Goal: Information Seeking & Learning: Learn about a topic

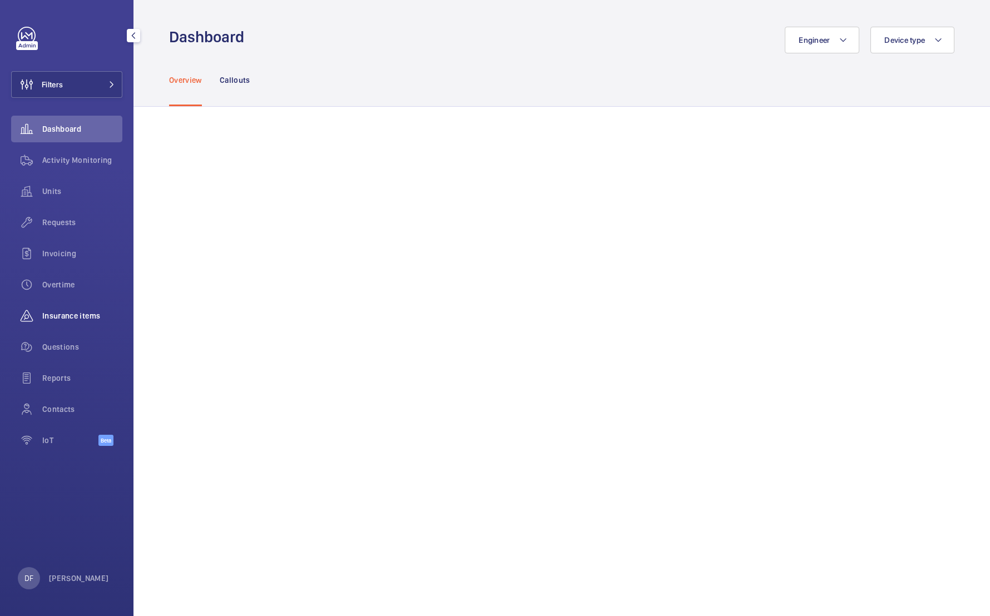
click at [86, 307] on div "Insurance items" at bounding box center [66, 316] width 111 height 27
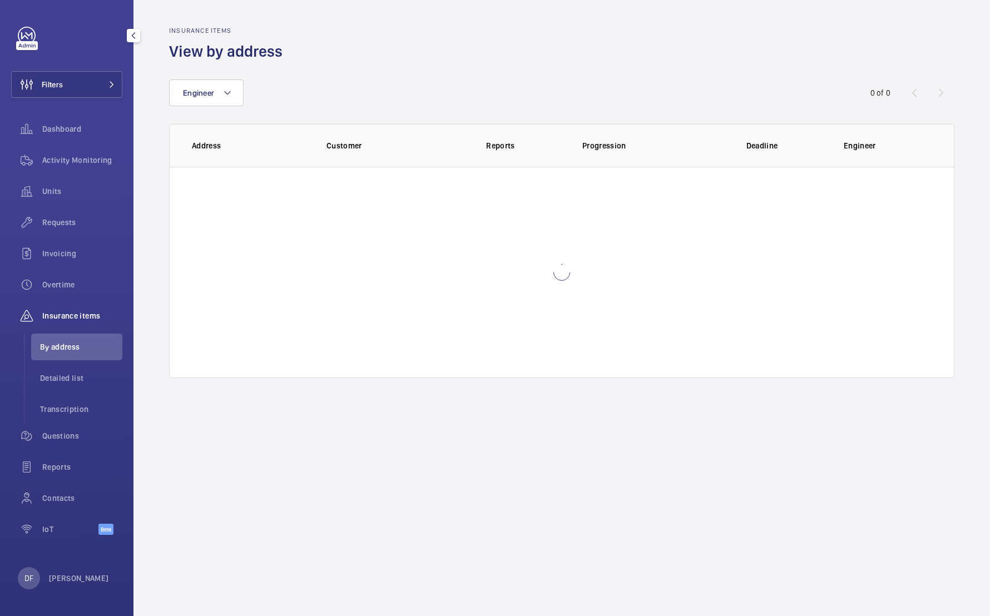
click at [77, 570] on div "DF David FAIN" at bounding box center [63, 578] width 91 height 22
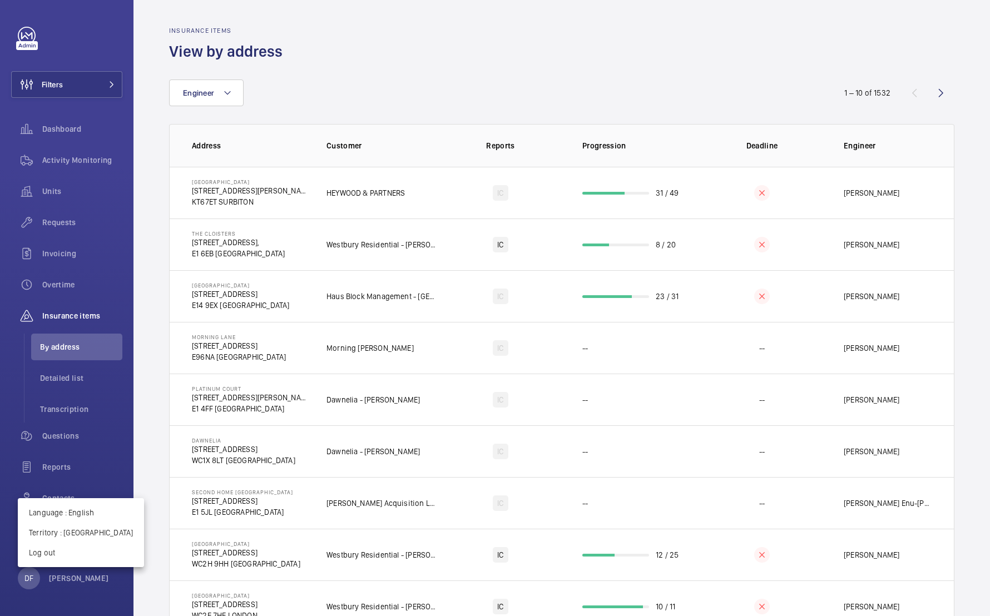
click at [308, 503] on div at bounding box center [495, 308] width 990 height 616
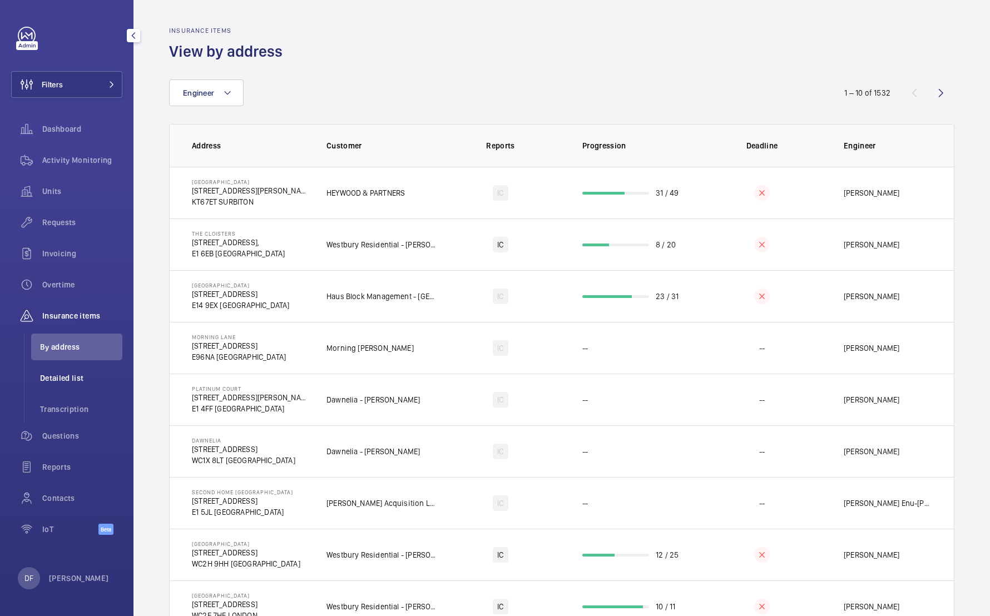
click at [105, 384] on li "Detailed list" at bounding box center [76, 378] width 91 height 27
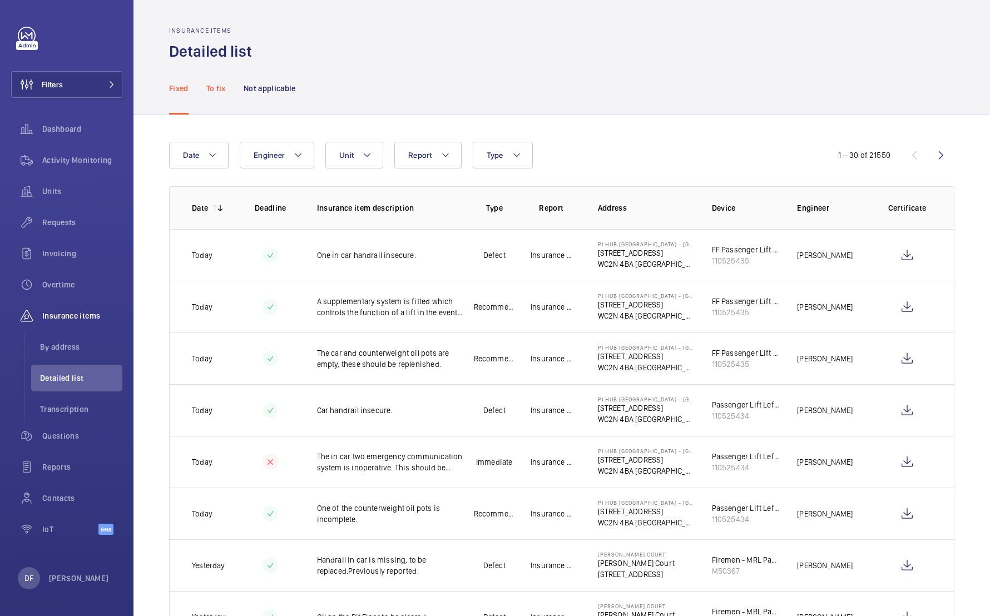
click at [220, 77] on div "To fix" at bounding box center [215, 88] width 19 height 53
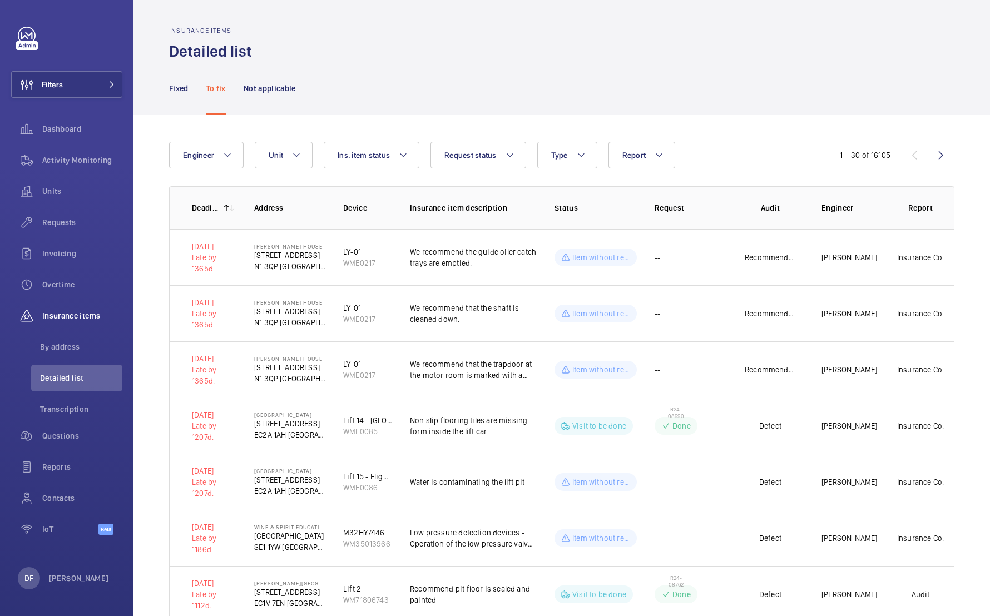
click at [298, 87] on div "Fixed To fix Not applicable" at bounding box center [561, 88] width 785 height 53
click at [289, 87] on p "Not applicable" at bounding box center [270, 88] width 52 height 11
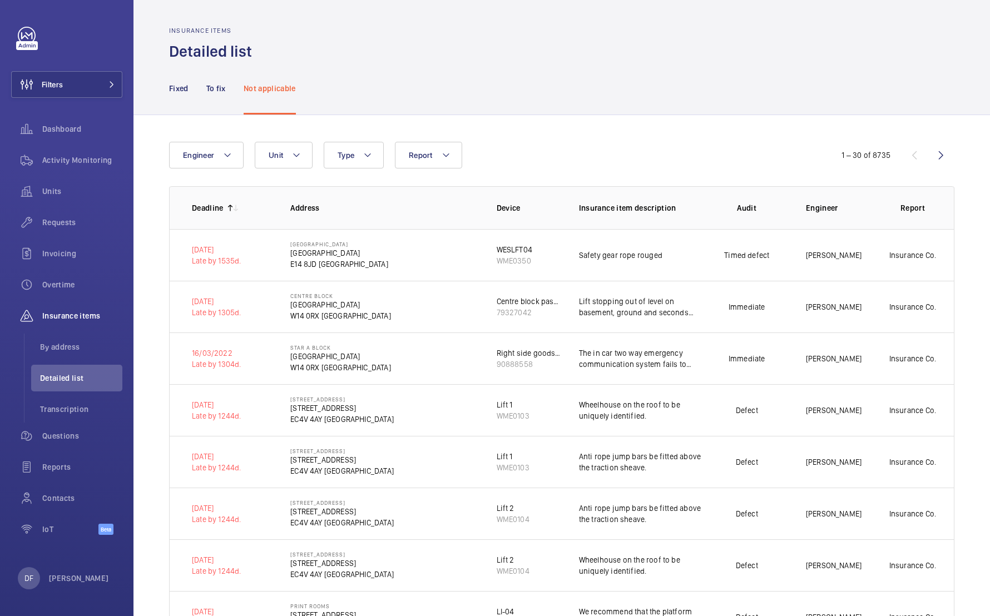
click at [214, 210] on p "Deadline" at bounding box center [208, 207] width 32 height 11
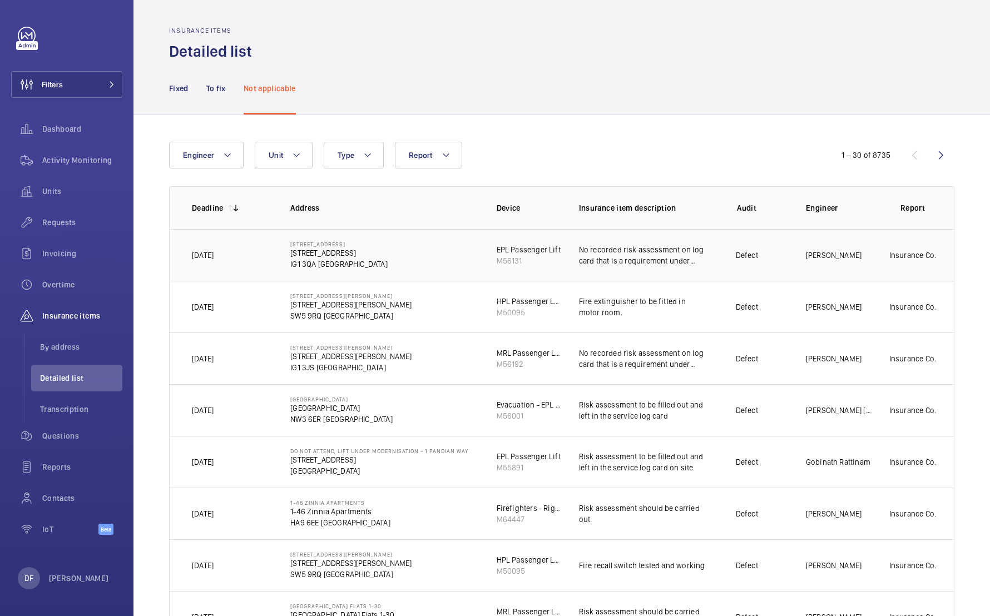
click at [270, 263] on td "08/04/2026" at bounding box center [221, 255] width 103 height 52
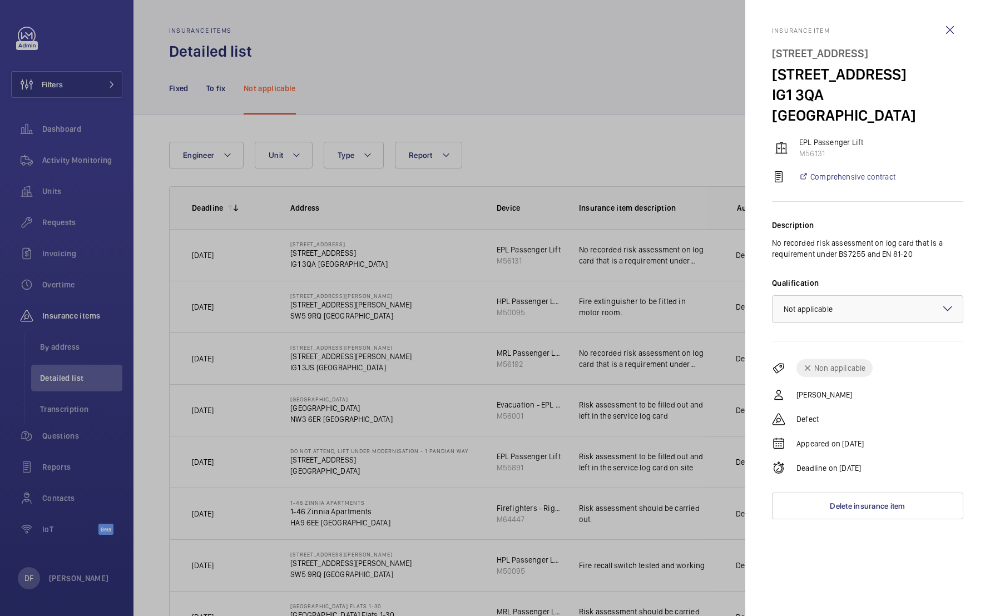
click at [269, 264] on div at bounding box center [495, 308] width 990 height 616
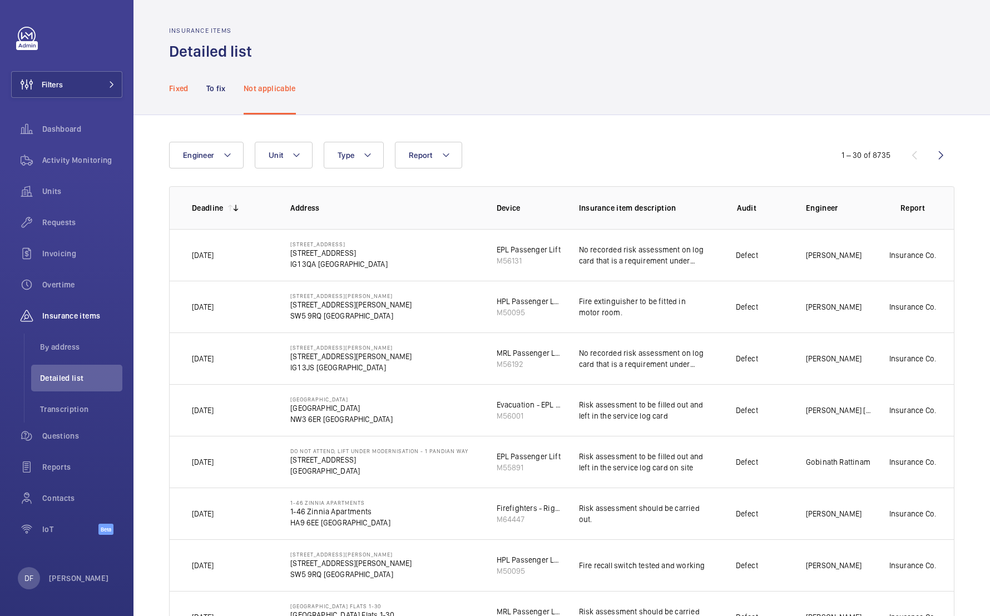
click at [182, 82] on div "Fixed" at bounding box center [178, 88] width 19 height 53
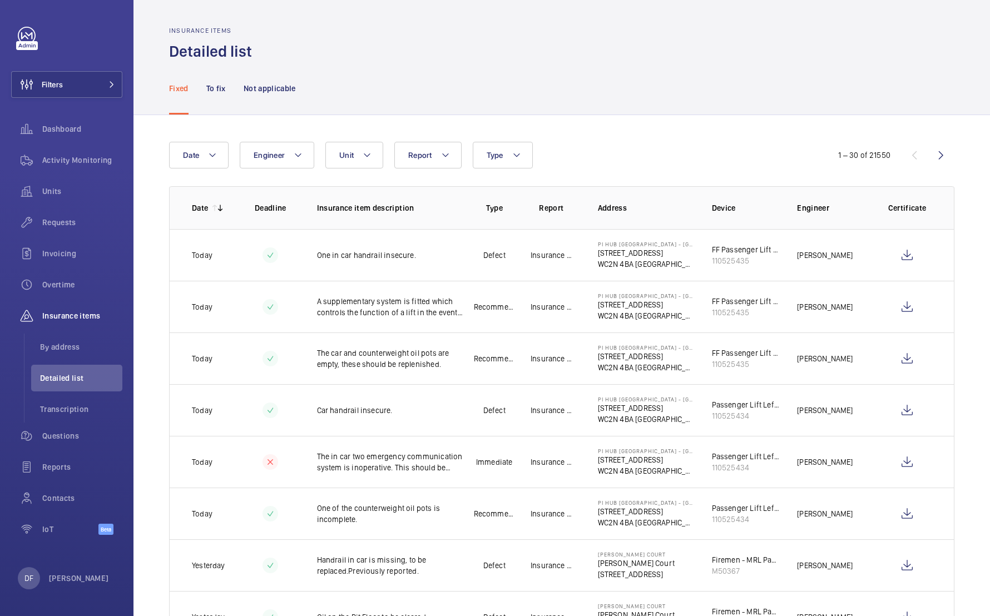
click at [219, 210] on mat-icon at bounding box center [220, 208] width 9 height 9
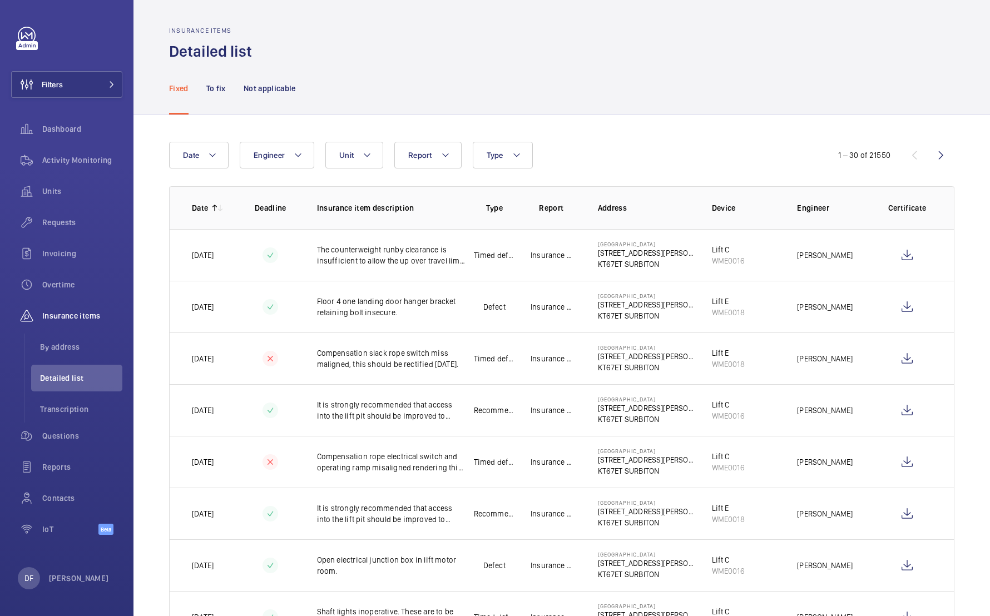
click at [219, 210] on mat-icon at bounding box center [220, 208] width 9 height 9
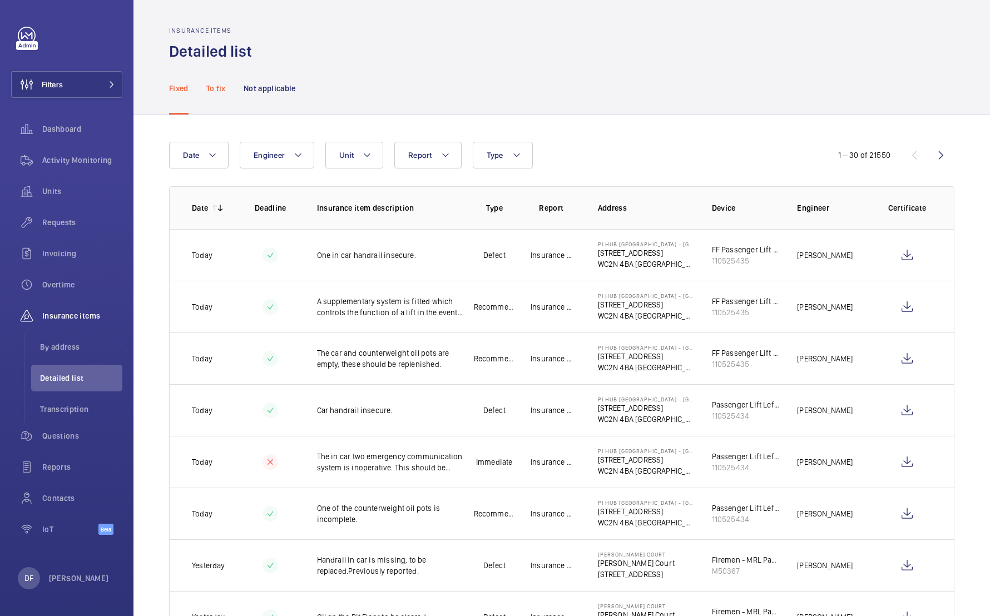
click at [217, 90] on p "To fix" at bounding box center [215, 88] width 19 height 11
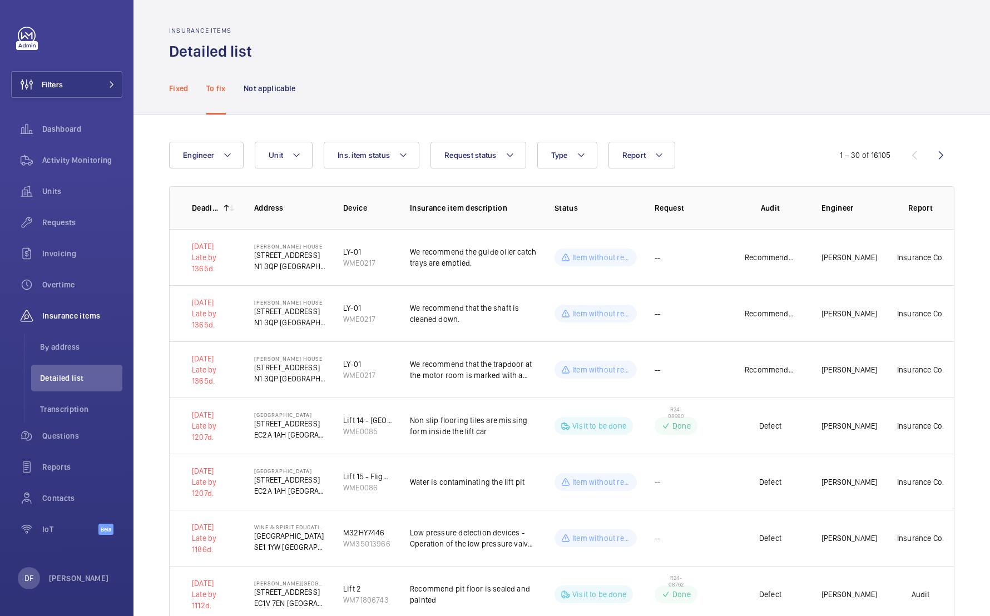
click at [184, 88] on p "Fixed" at bounding box center [178, 88] width 19 height 11
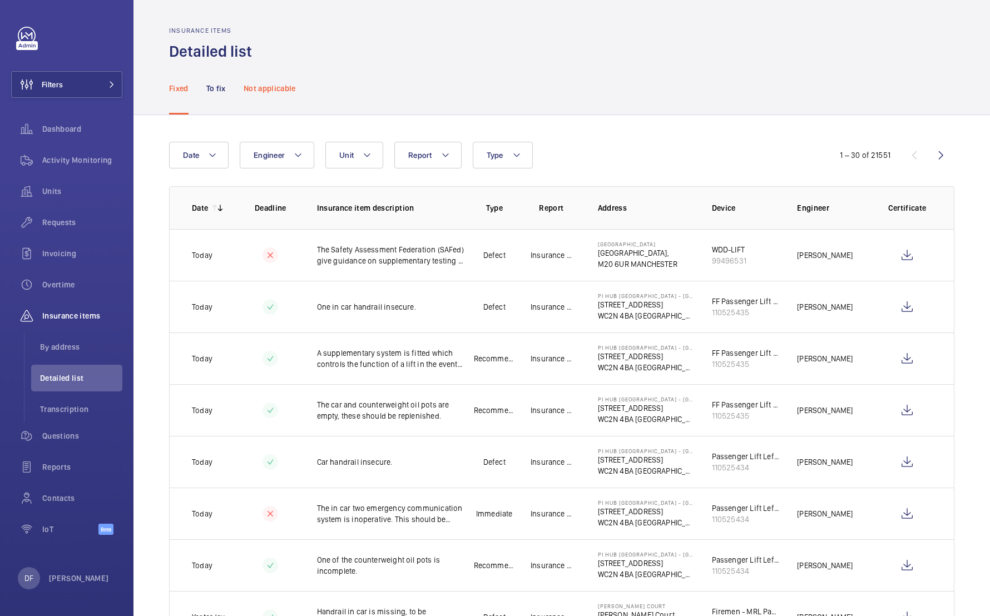
click at [280, 97] on div "Not applicable" at bounding box center [270, 88] width 52 height 53
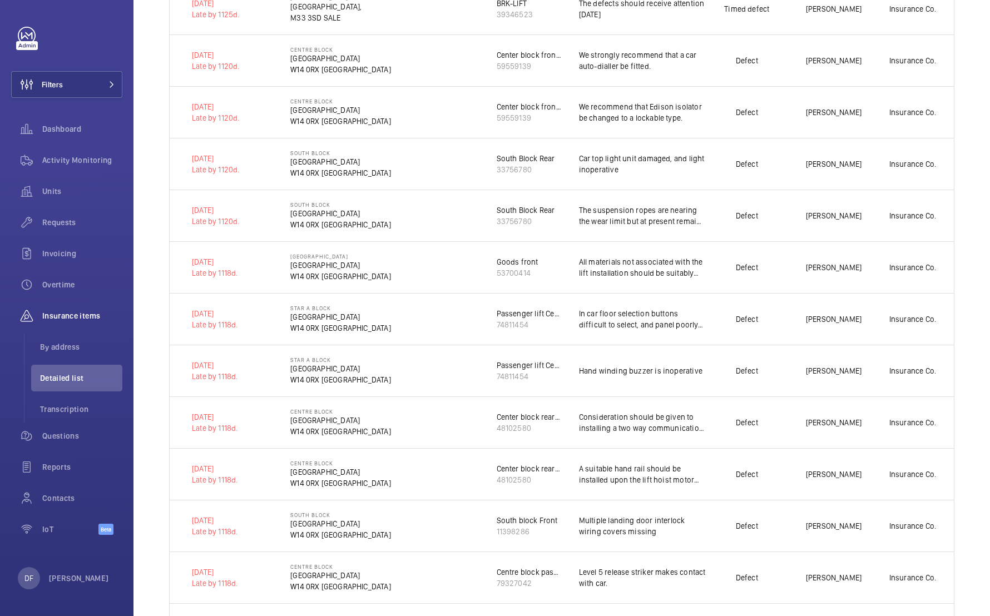
scroll to position [1065, 0]
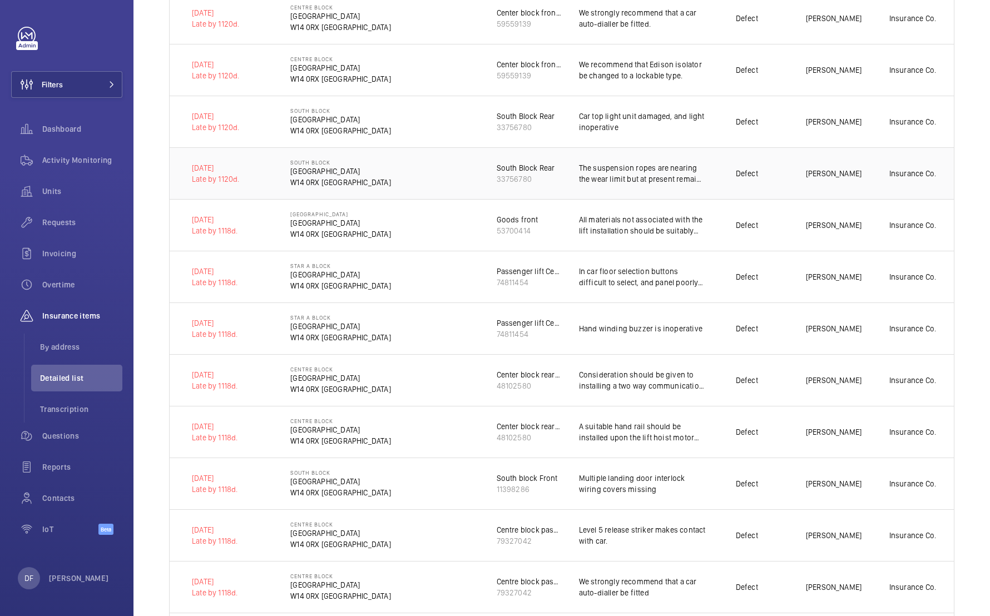
drag, startPoint x: 691, startPoint y: 186, endPoint x: 645, endPoint y: 194, distance: 46.9
click at [645, 194] on td "The suspension ropes are nearing the wear limit but at present remain serviceab…" at bounding box center [633, 173] width 145 height 52
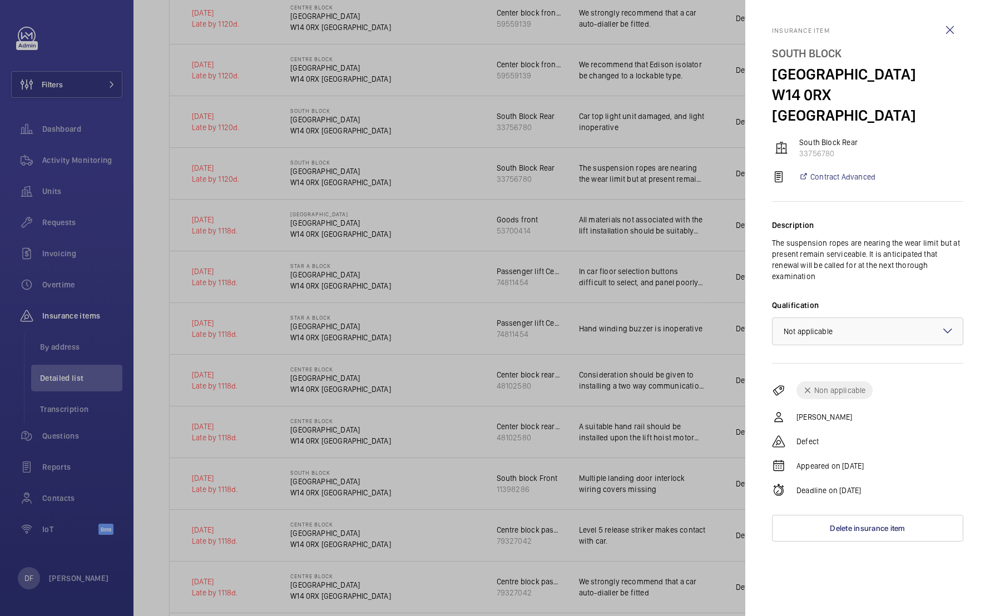
click at [686, 370] on div at bounding box center [495, 308] width 990 height 616
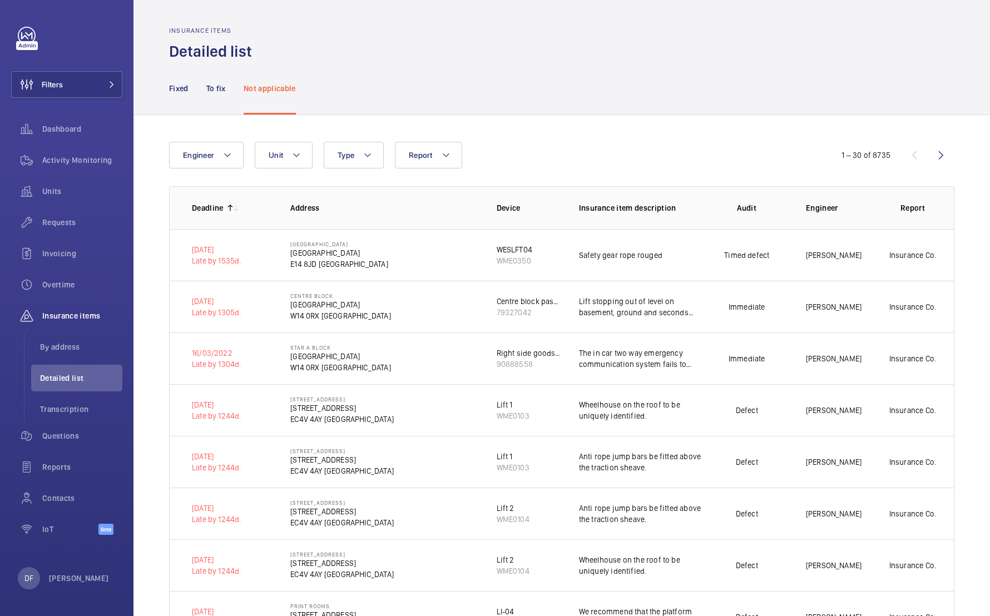
scroll to position [0, 0]
click at [191, 98] on nav "Fixed To fix Not applicable" at bounding box center [232, 88] width 127 height 53
click at [179, 88] on p "Fixed" at bounding box center [178, 88] width 19 height 11
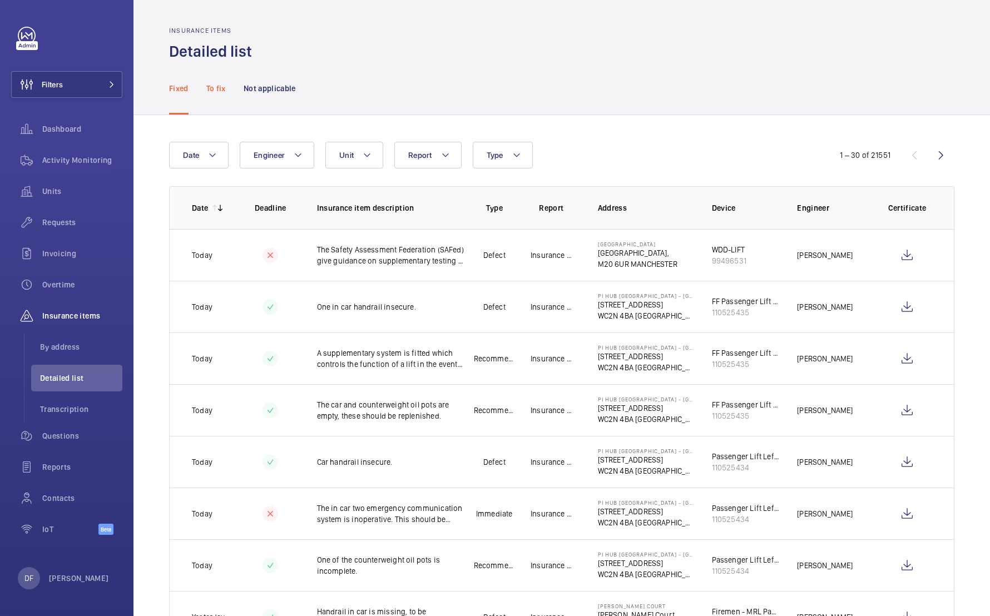
click at [219, 88] on p "To fix" at bounding box center [215, 88] width 19 height 11
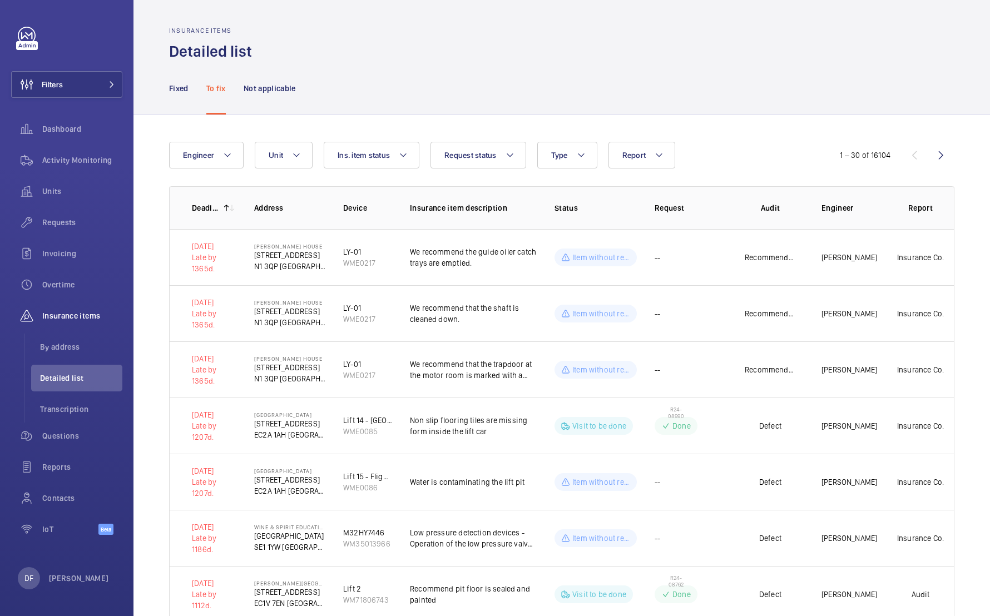
click at [882, 157] on div "1 – 30 of 16104" at bounding box center [865, 155] width 51 height 11
click at [718, 419] on td "R24-08990 Done" at bounding box center [687, 426] width 100 height 56
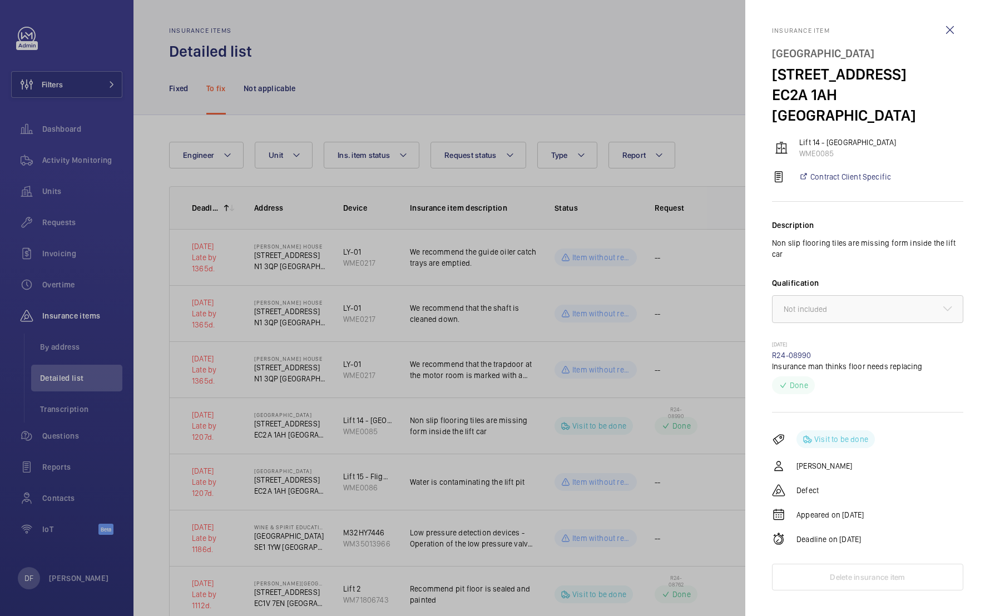
click at [843, 361] on p "Insurance man thinks floor needs replacing" at bounding box center [867, 366] width 191 height 11
click at [803, 351] on link "R24-08990" at bounding box center [791, 355] width 39 height 9
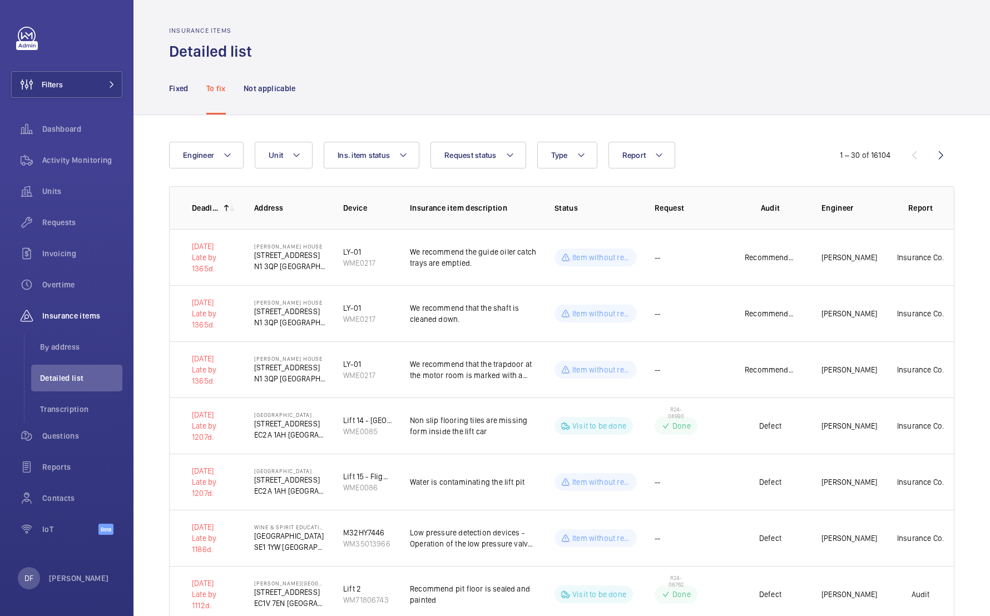
click at [734, 165] on div "Engineer Unit Report Request status Ins. item status Type" at bounding box center [495, 155] width 652 height 27
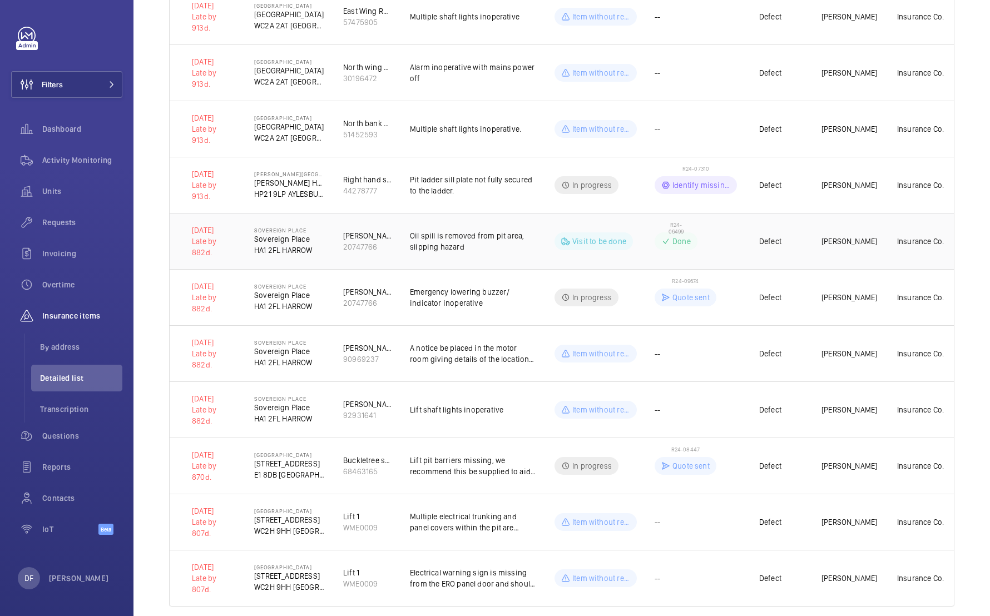
scroll to position [1308, 0]
click at [92, 351] on span "By address" at bounding box center [81, 347] width 82 height 11
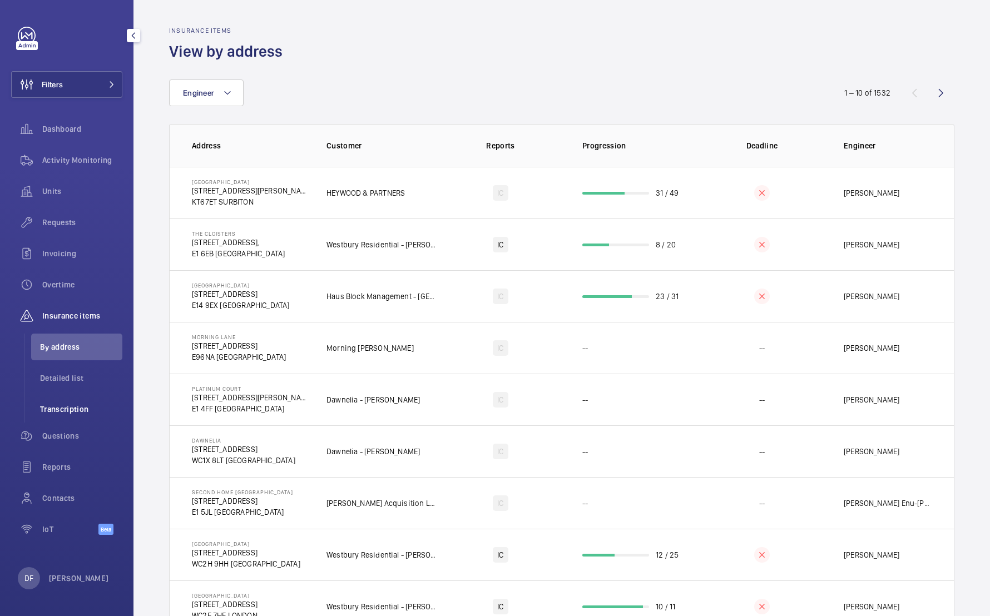
click at [84, 413] on span "Transcription" at bounding box center [81, 409] width 82 height 11
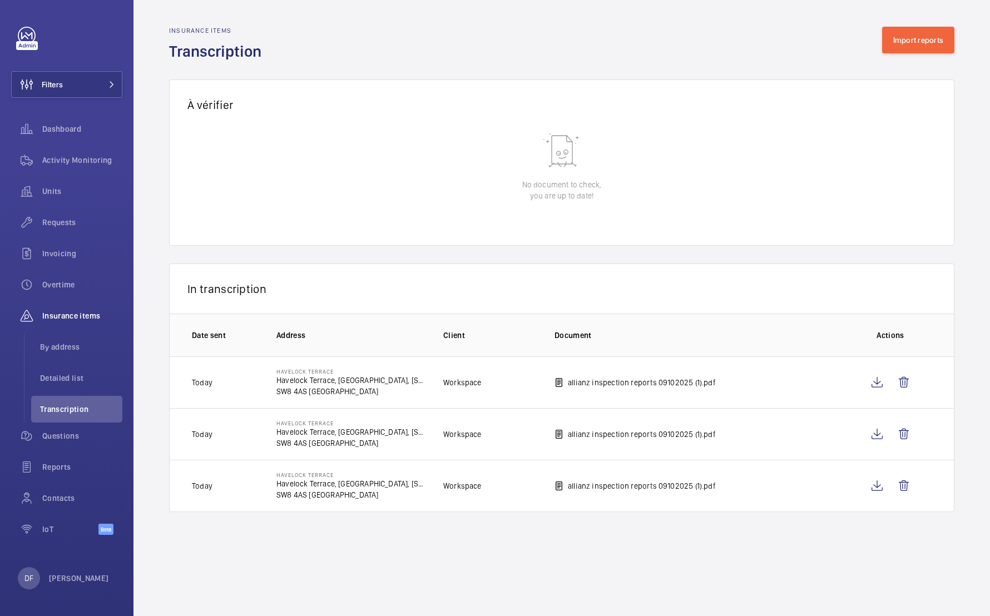
click at [601, 382] on p "allianz inspection reports 09102025 (1).pdf" at bounding box center [642, 382] width 148 height 11
click at [869, 383] on wm-front-icon-button at bounding box center [877, 382] width 27 height 27
click at [57, 576] on p "[PERSON_NAME]" at bounding box center [79, 578] width 60 height 11
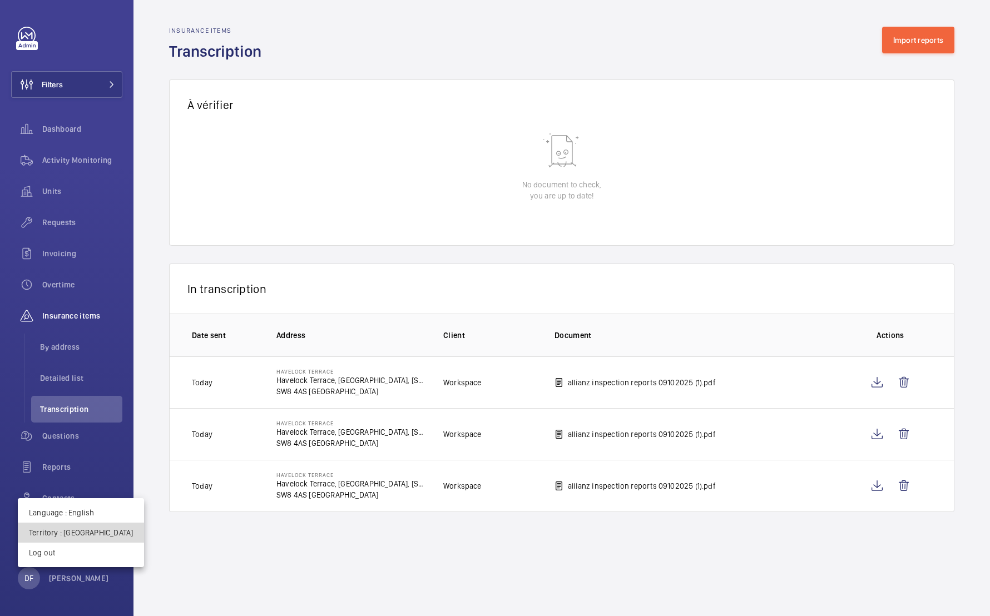
click at [86, 530] on p "Territory : United Kingdom" at bounding box center [81, 532] width 104 height 11
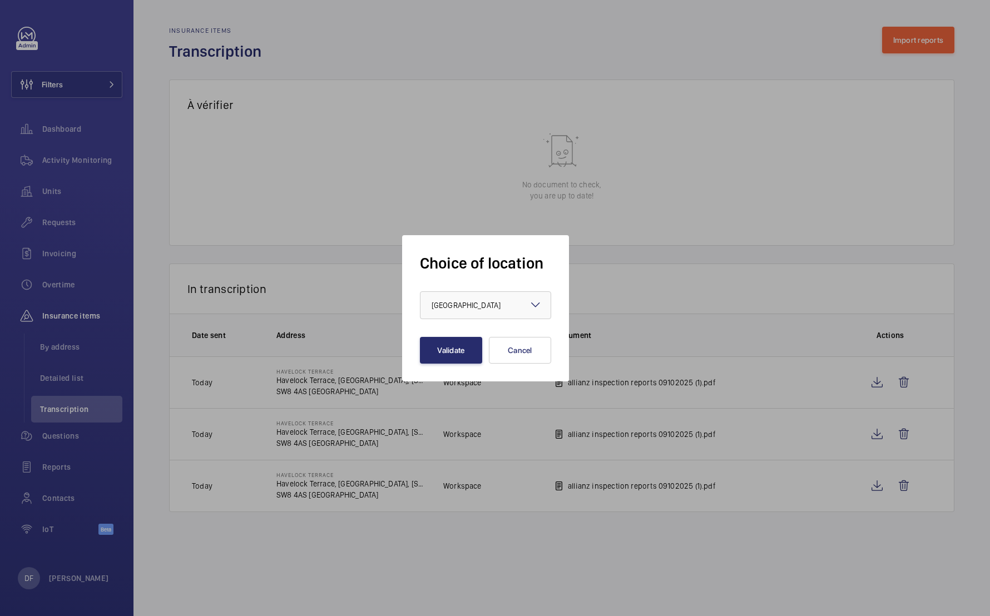
click at [65, 427] on div at bounding box center [495, 308] width 990 height 616
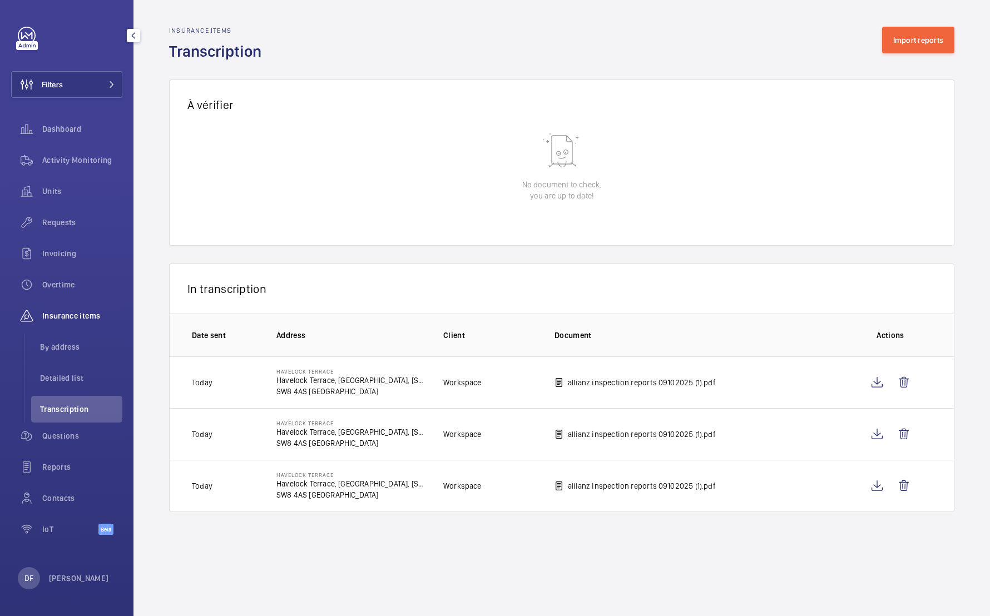
click at [130, 308] on div "Filters Dashboard Activity Monitoring Units Requests Invoicing Overtime Insuran…" at bounding box center [67, 308] width 134 height 616
click at [521, 337] on p "Client" at bounding box center [489, 335] width 93 height 11
click at [76, 195] on span "Units" at bounding box center [82, 191] width 80 height 11
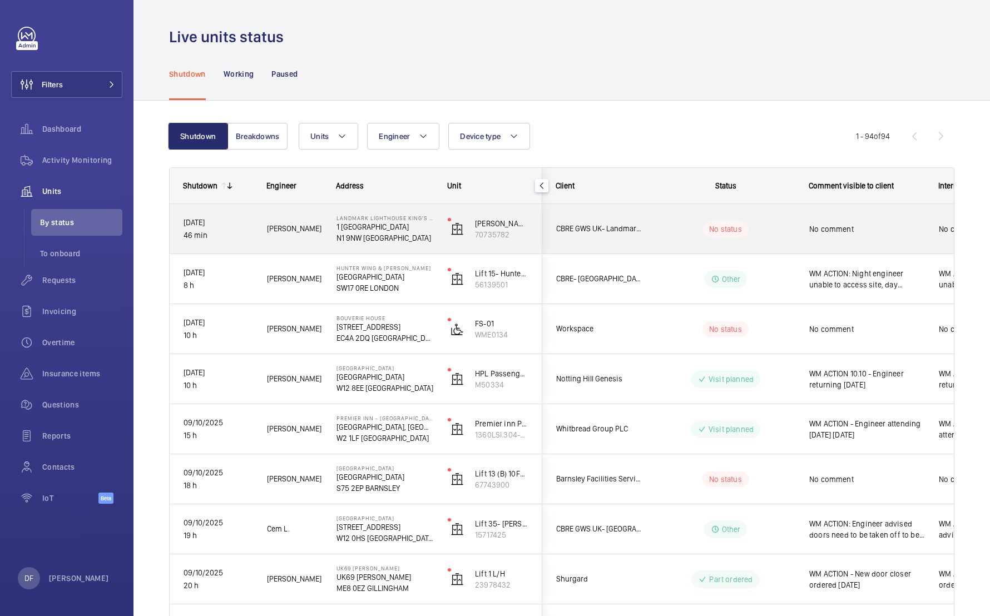
click at [760, 255] on div "Other" at bounding box center [719, 279] width 153 height 50
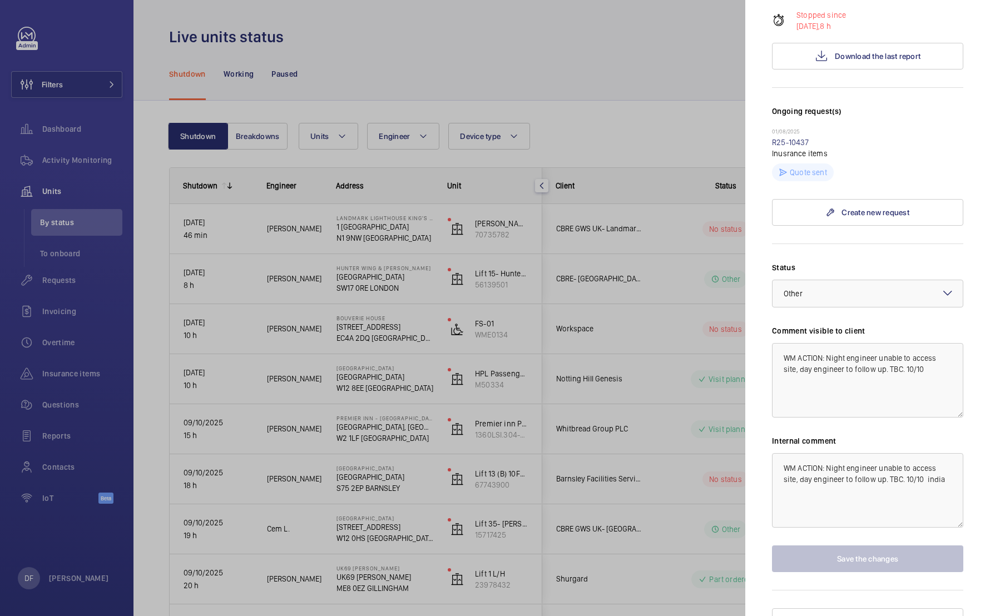
scroll to position [234, 0]
click at [340, 421] on div at bounding box center [495, 308] width 990 height 616
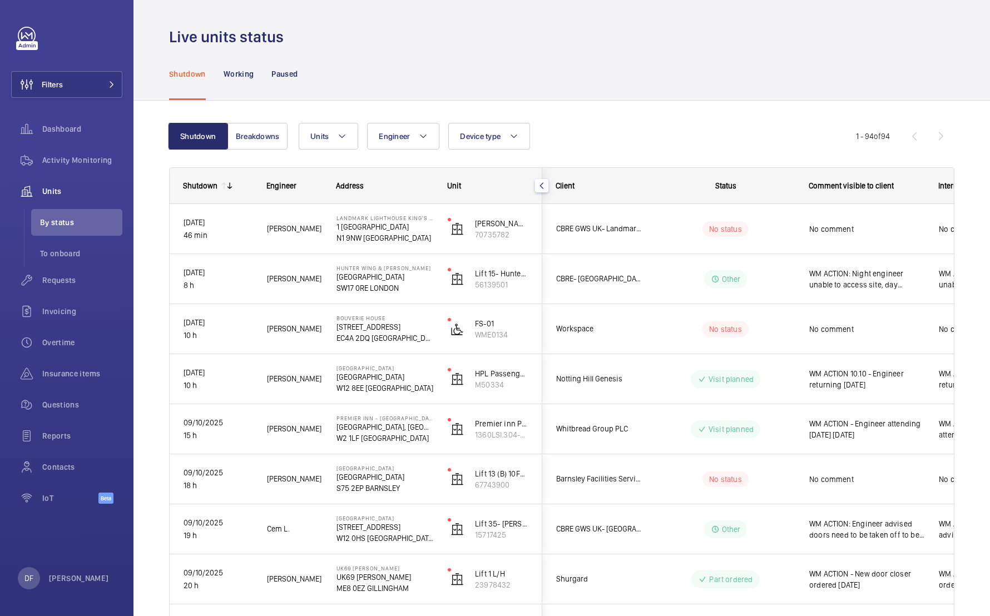
scroll to position [0, 0]
click at [77, 573] on p "[PERSON_NAME]" at bounding box center [79, 578] width 60 height 11
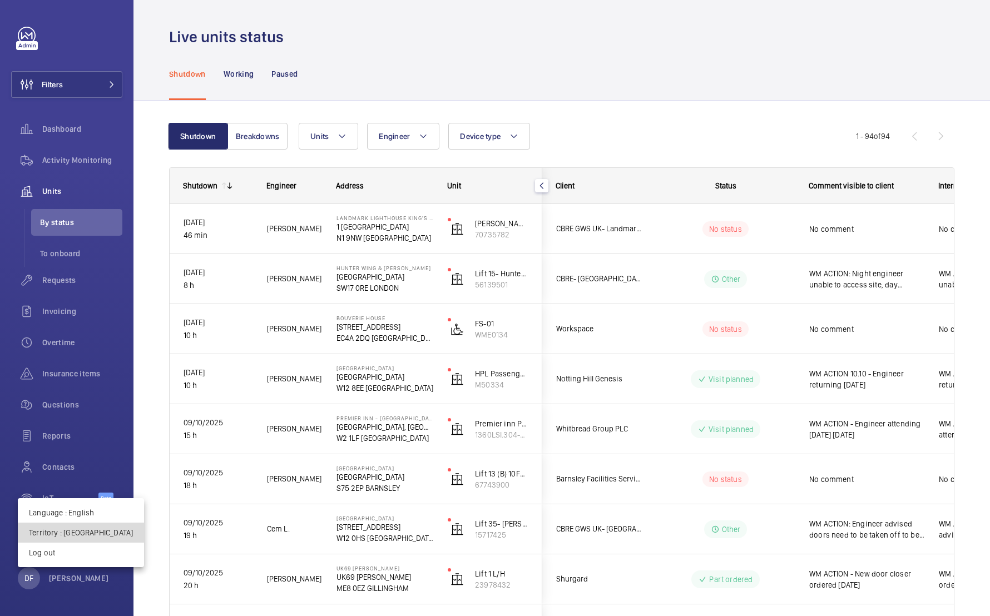
click at [103, 535] on p "Territory : United Kingdom" at bounding box center [81, 532] width 104 height 11
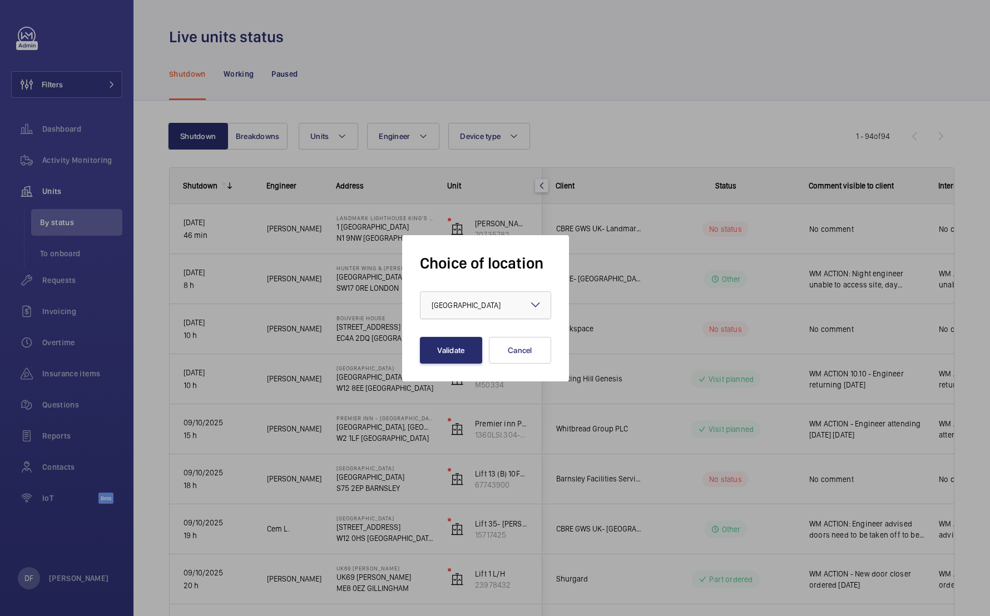
click at [469, 294] on div at bounding box center [486, 305] width 130 height 27
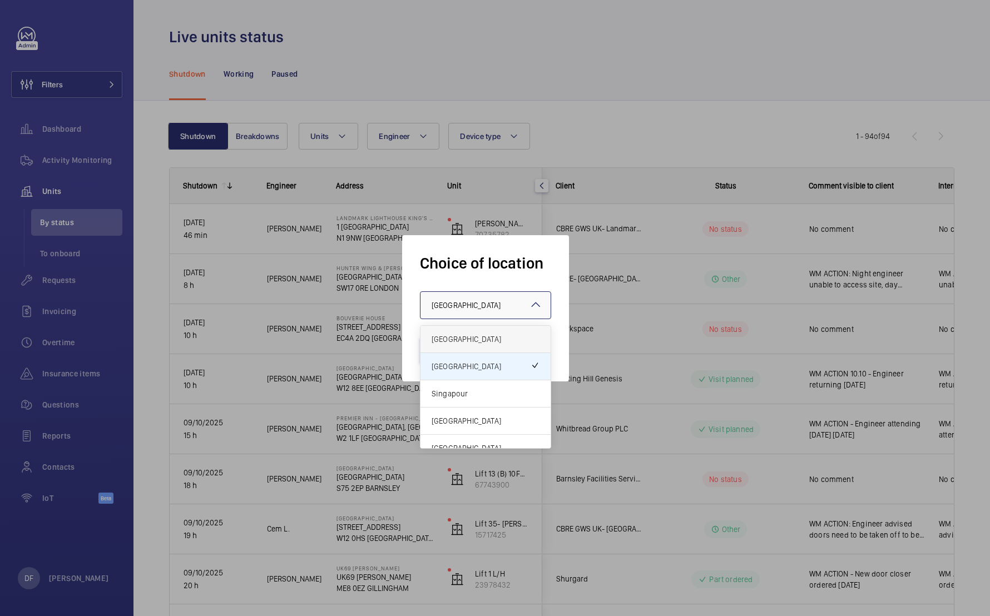
click at [457, 339] on span "[GEOGRAPHIC_DATA]" at bounding box center [486, 339] width 108 height 11
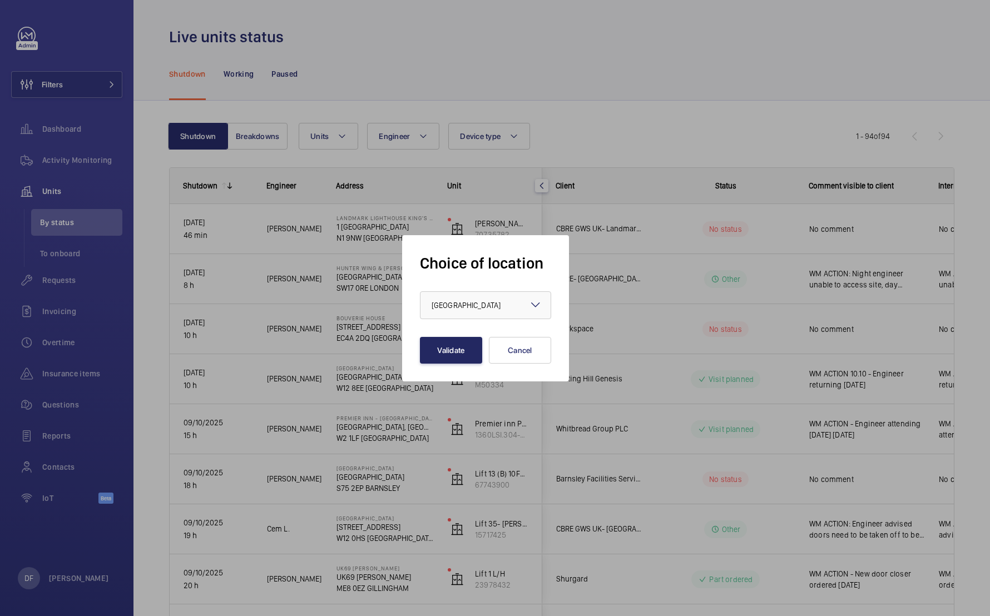
click at [450, 346] on button "Validate" at bounding box center [451, 350] width 62 height 27
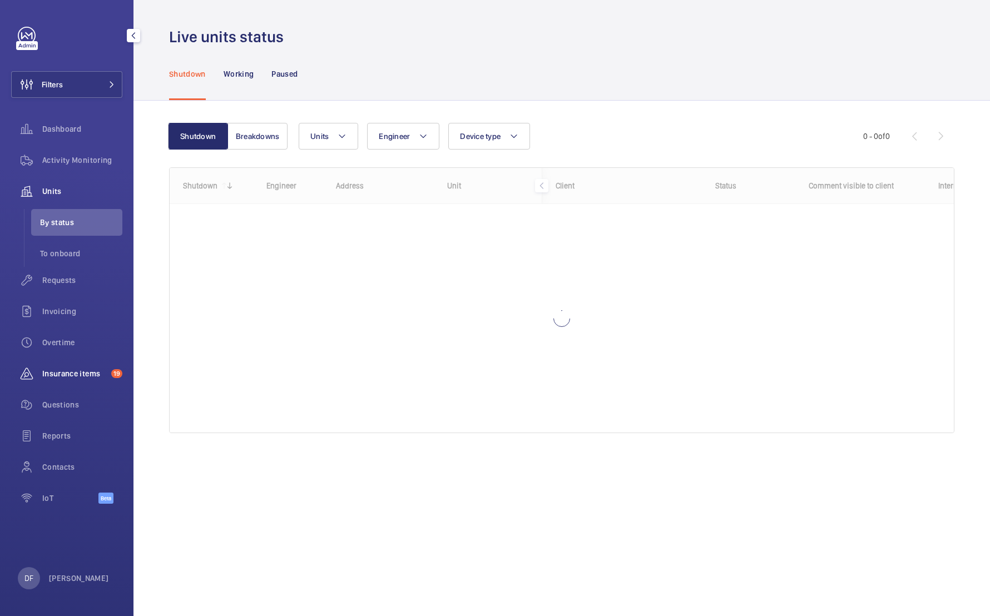
click at [107, 373] on span "19" at bounding box center [115, 373] width 16 height 9
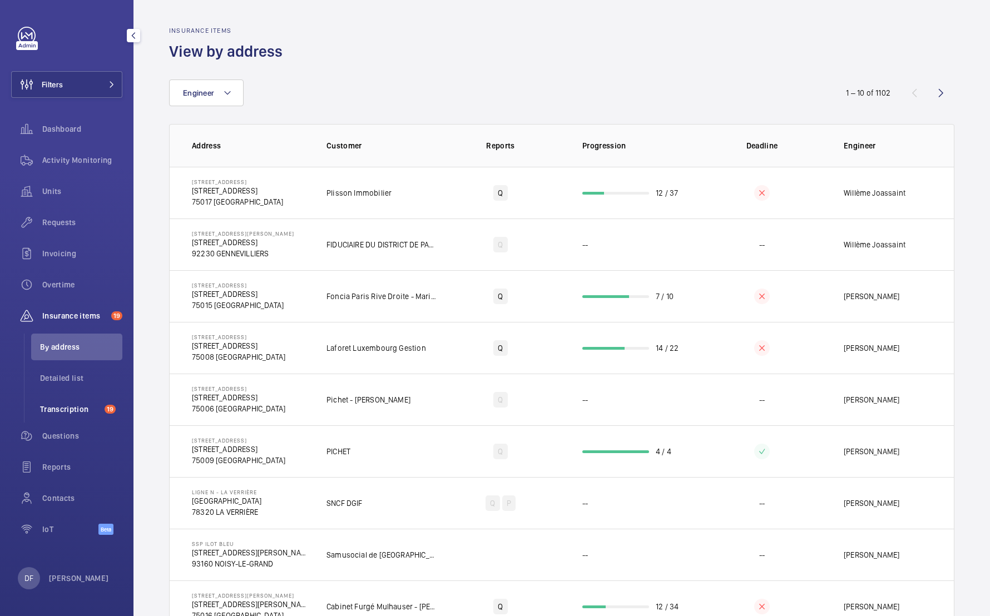
click at [108, 409] on span "19" at bounding box center [110, 409] width 11 height 9
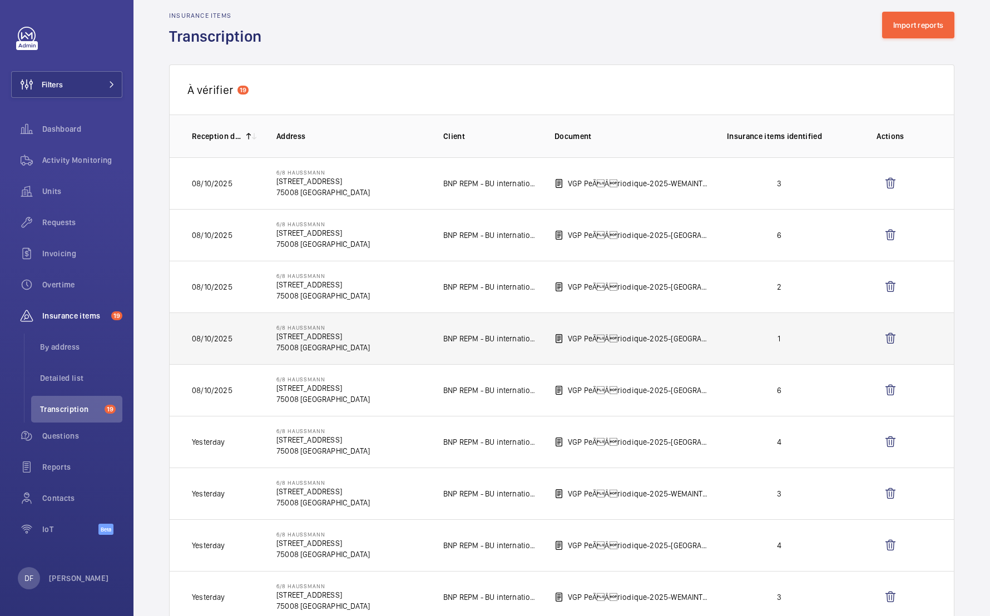
scroll to position [16, 0]
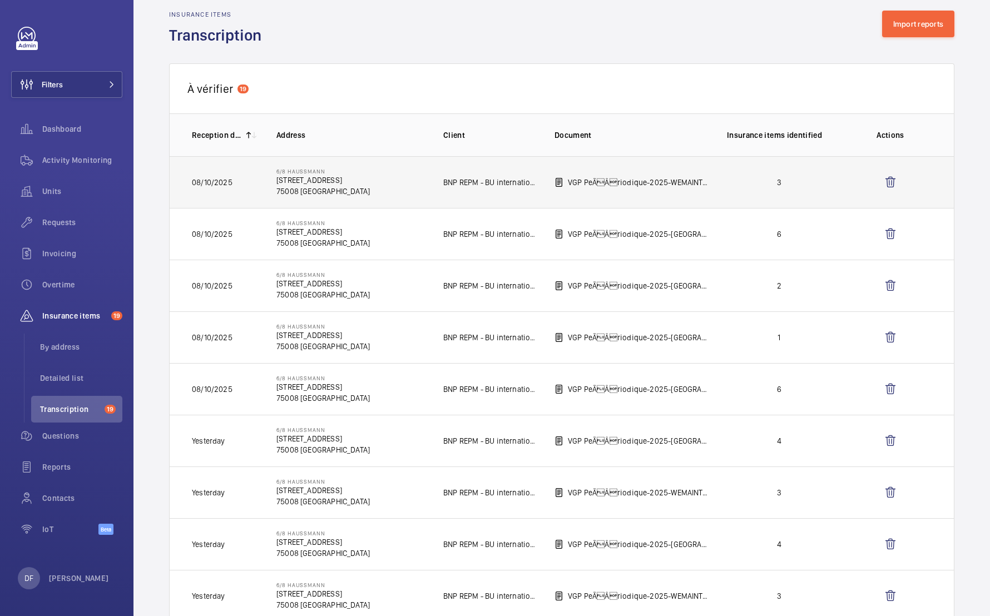
click at [403, 204] on td "6/8 Haussmann [STREET_ADDRESS]" at bounding box center [342, 182] width 167 height 52
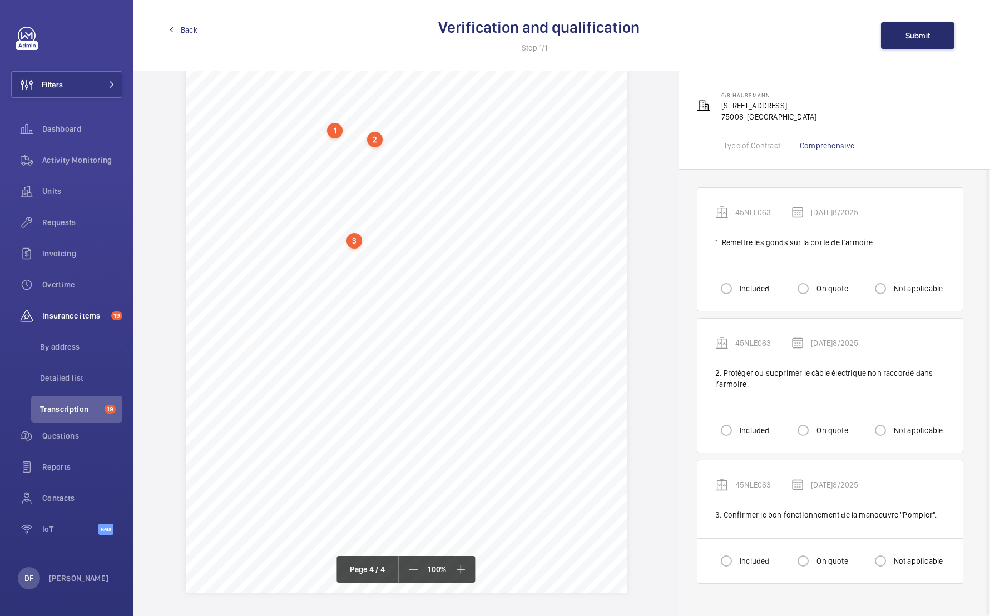
scroll to position [2009, 0]
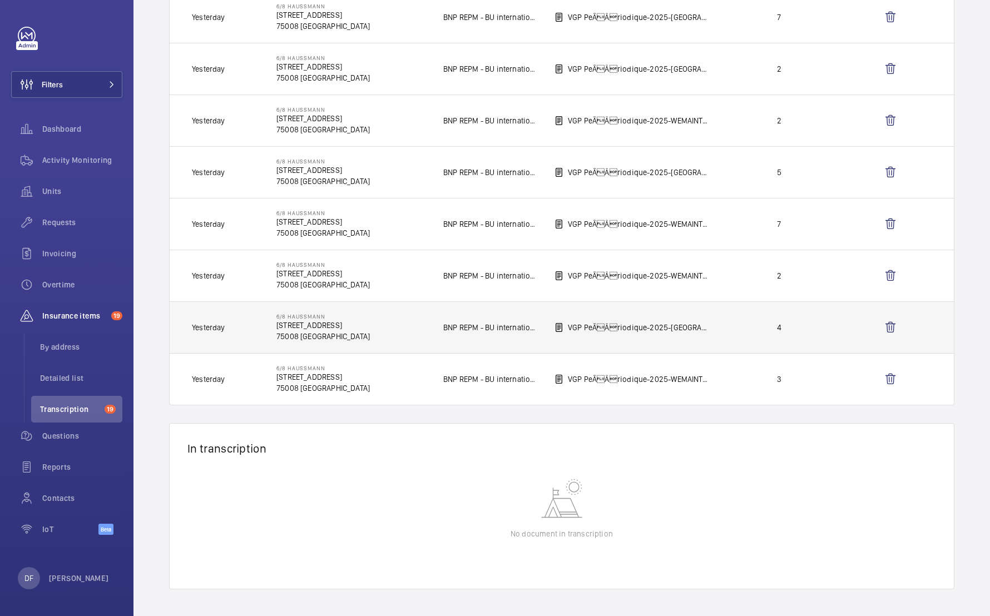
scroll to position [750, 0]
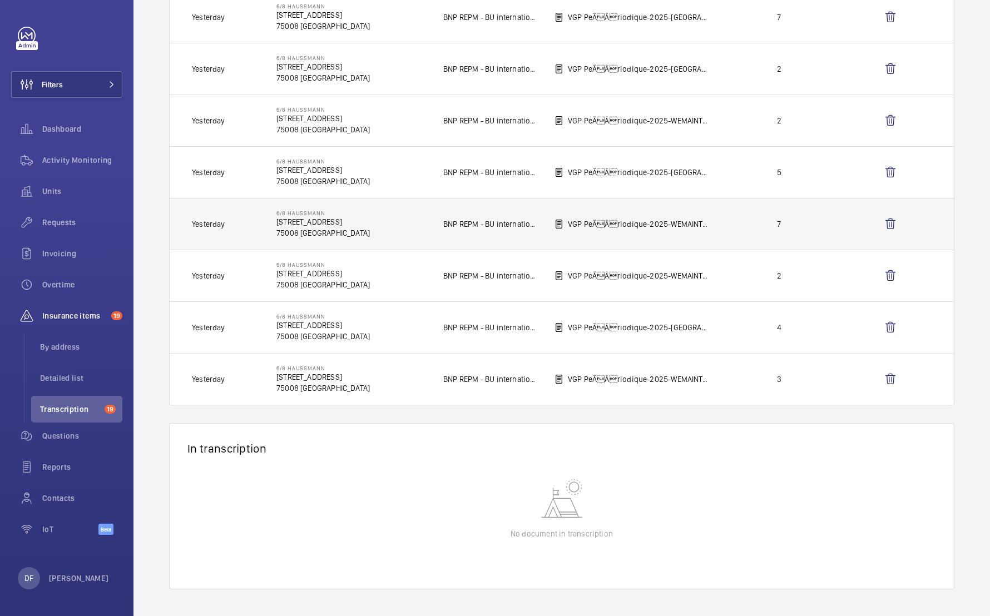
click at [370, 213] on p "6/8 Haussmann" at bounding box center [322, 213] width 93 height 7
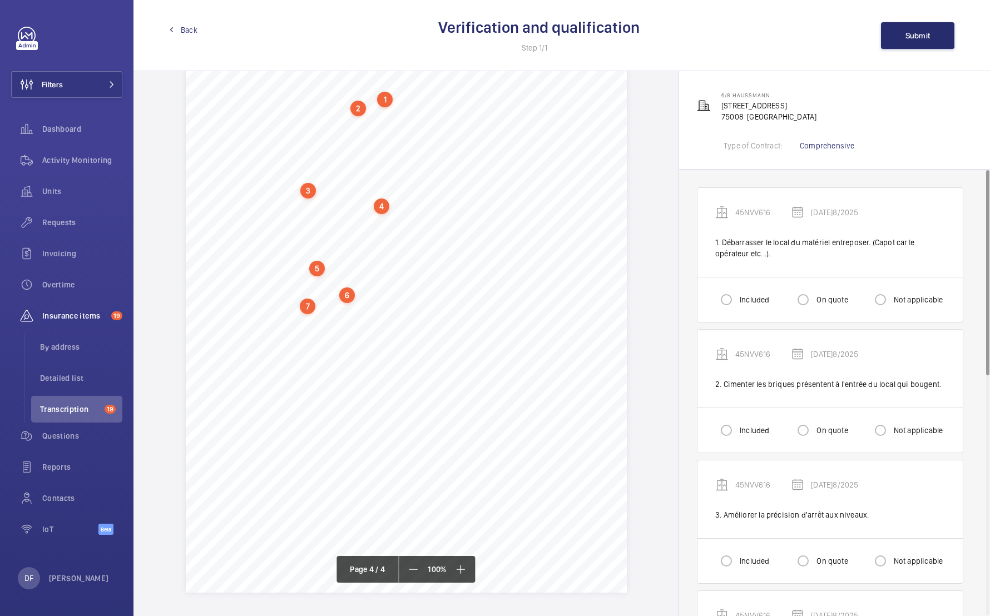
scroll to position [2009, 0]
click at [91, 314] on span "Insurance items" at bounding box center [74, 315] width 65 height 11
click at [77, 291] on div "Overtime" at bounding box center [66, 284] width 111 height 27
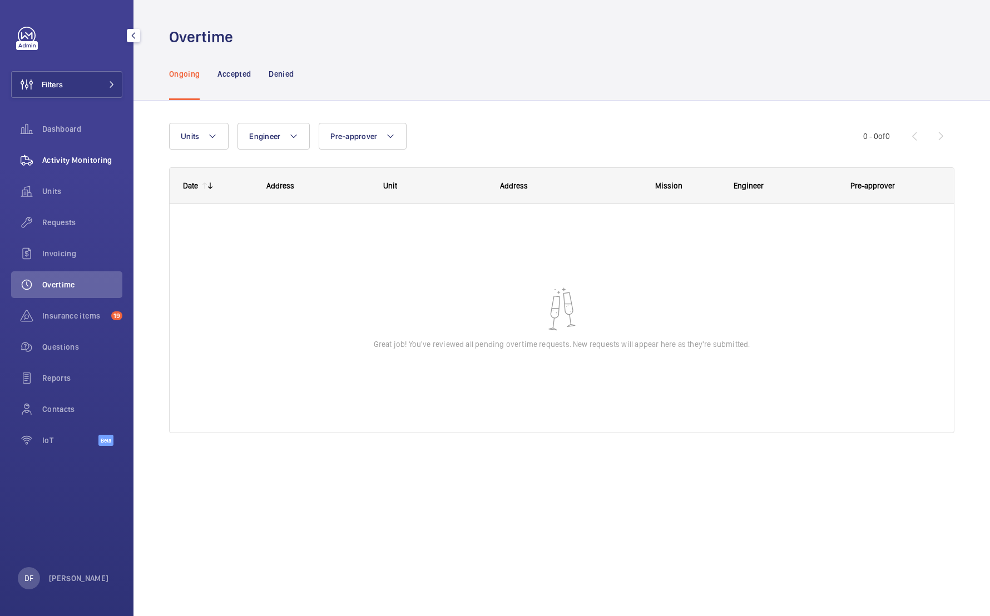
click at [80, 172] on div "Activity Monitoring" at bounding box center [66, 160] width 111 height 27
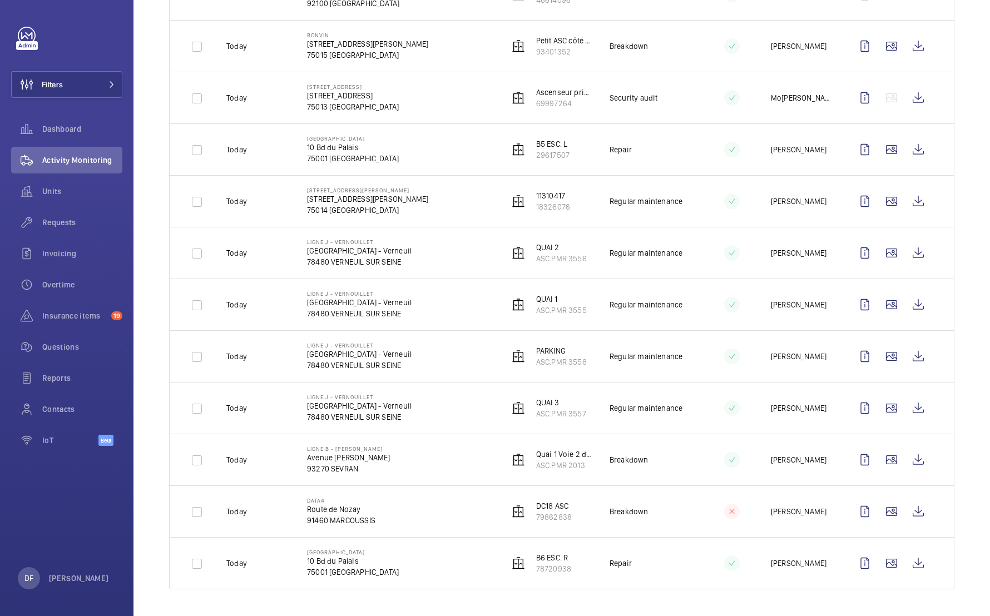
scroll to position [1179, 0]
click at [68, 404] on span "Contacts" at bounding box center [82, 409] width 80 height 11
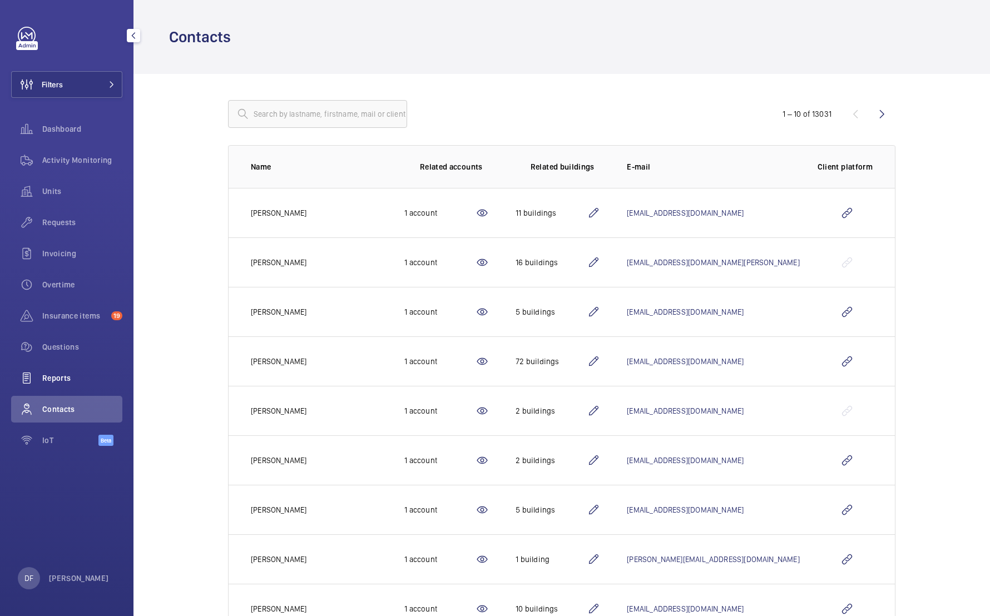
click at [70, 386] on div "Reports" at bounding box center [66, 378] width 111 height 27
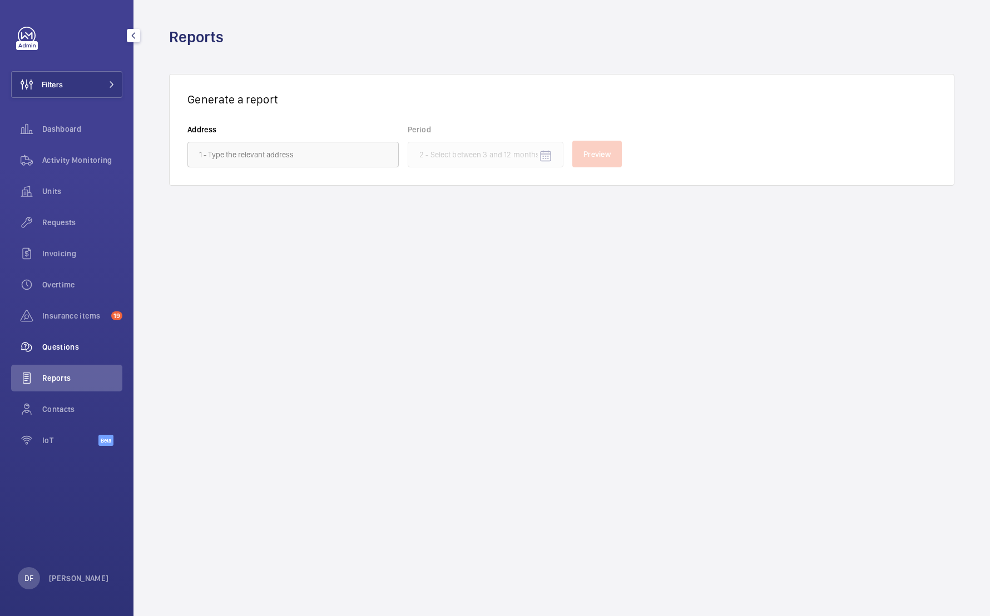
click at [76, 356] on div "Questions" at bounding box center [66, 347] width 111 height 27
